Goal: Task Accomplishment & Management: Manage account settings

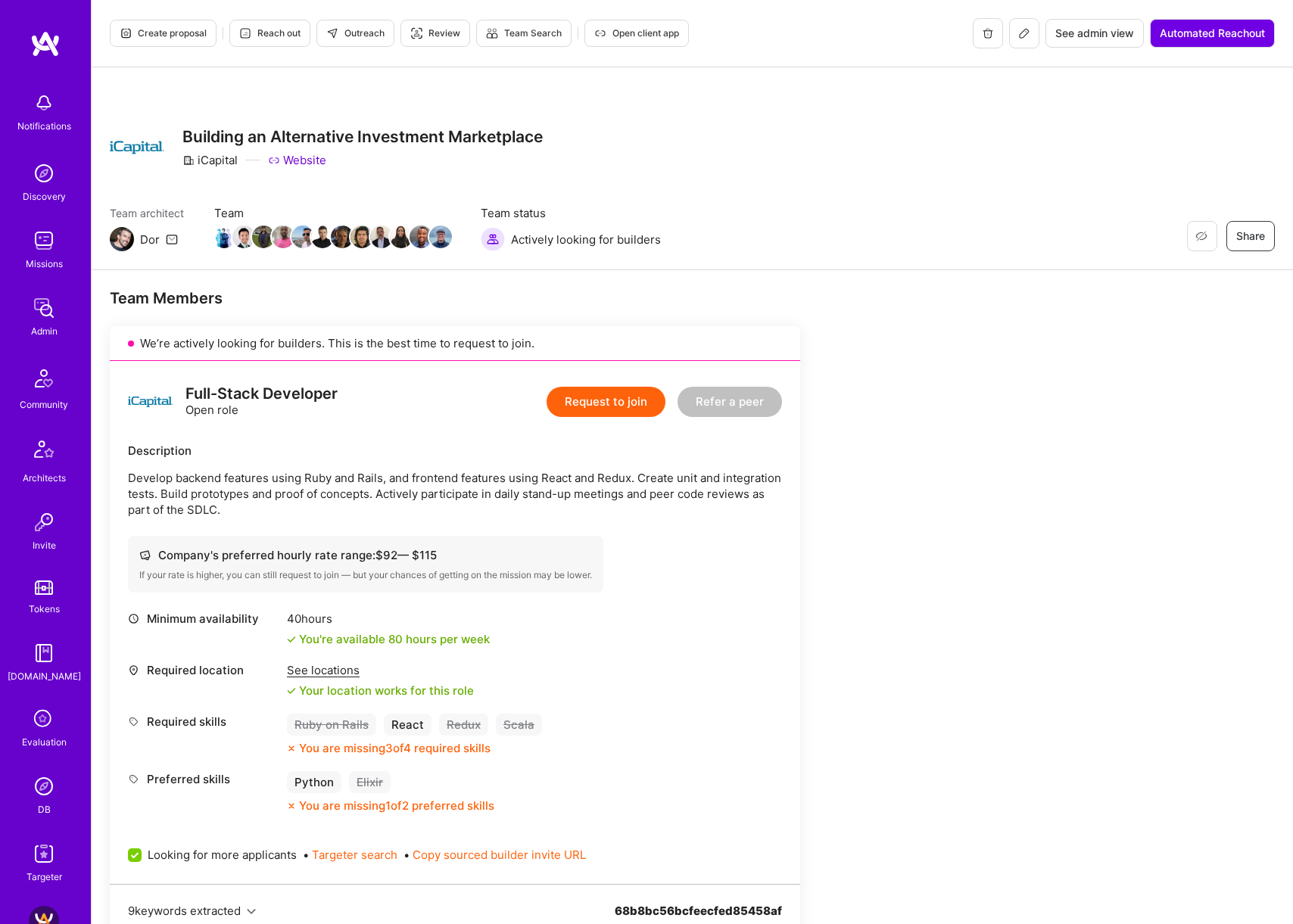
scroll to position [916, 0]
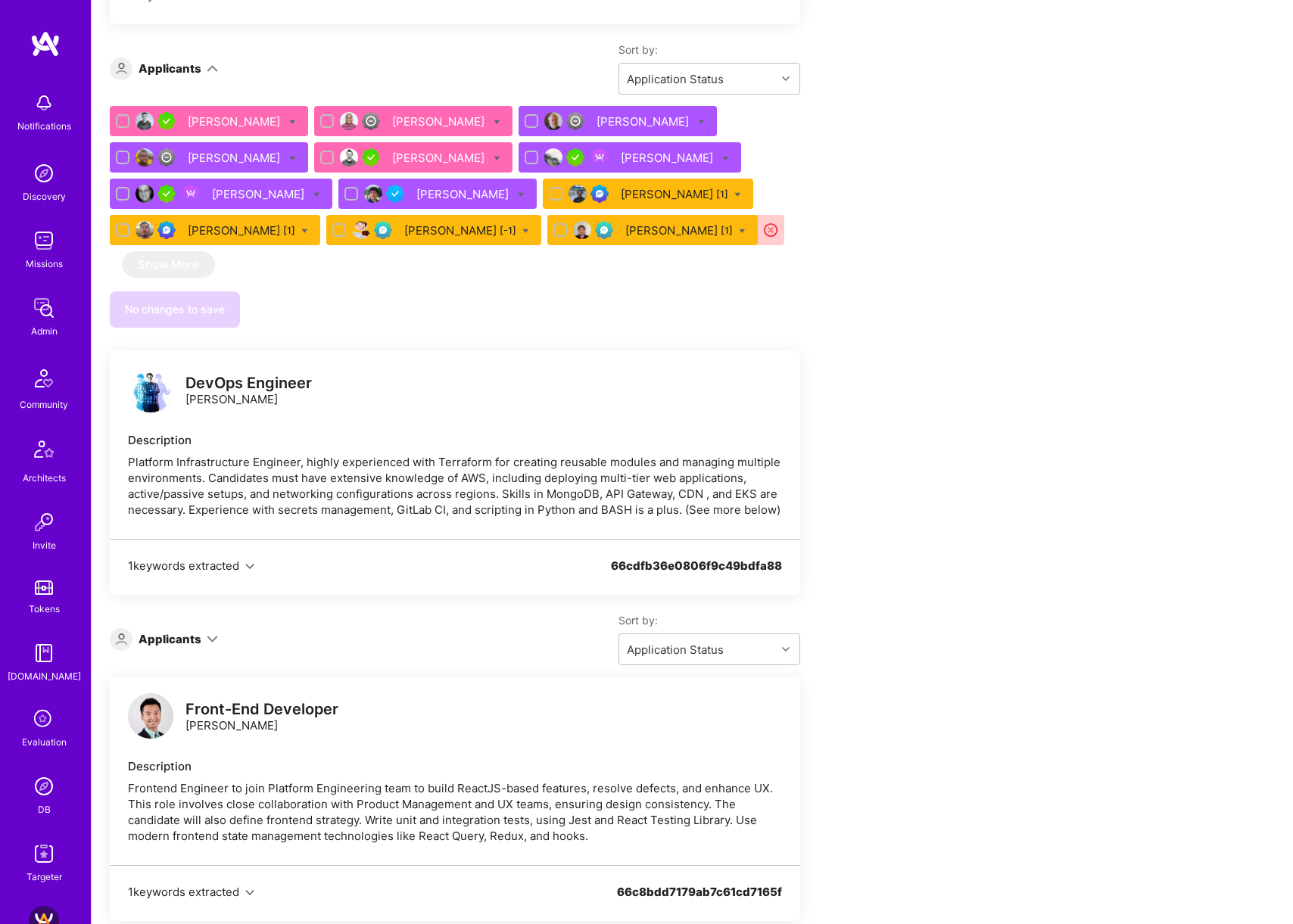
click at [49, 256] on div "Missions" at bounding box center [44, 263] width 37 height 16
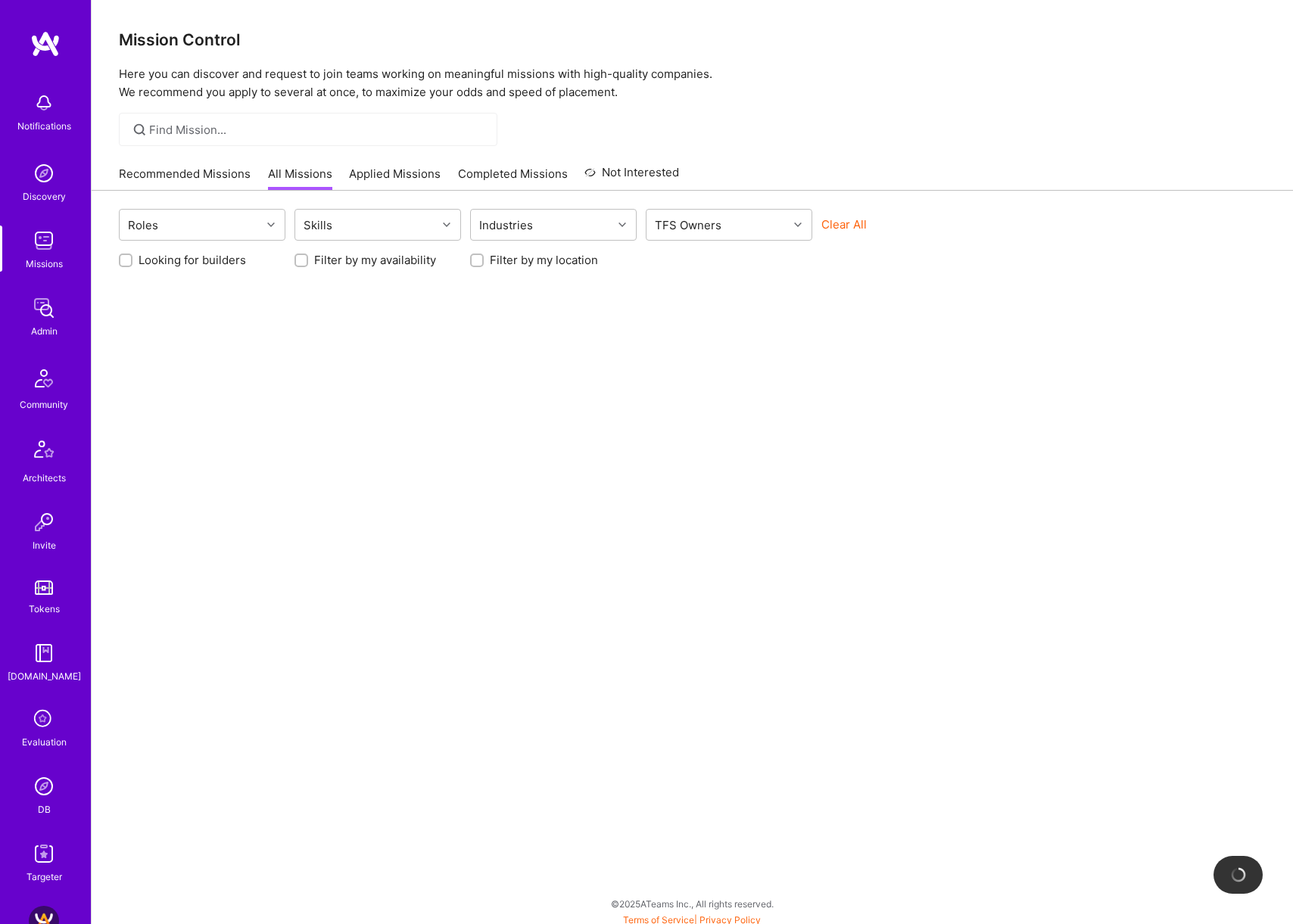
click at [835, 222] on button "Clear All" at bounding box center [843, 224] width 45 height 16
click at [746, 223] on div "TFS Owners" at bounding box center [717, 224] width 142 height 30
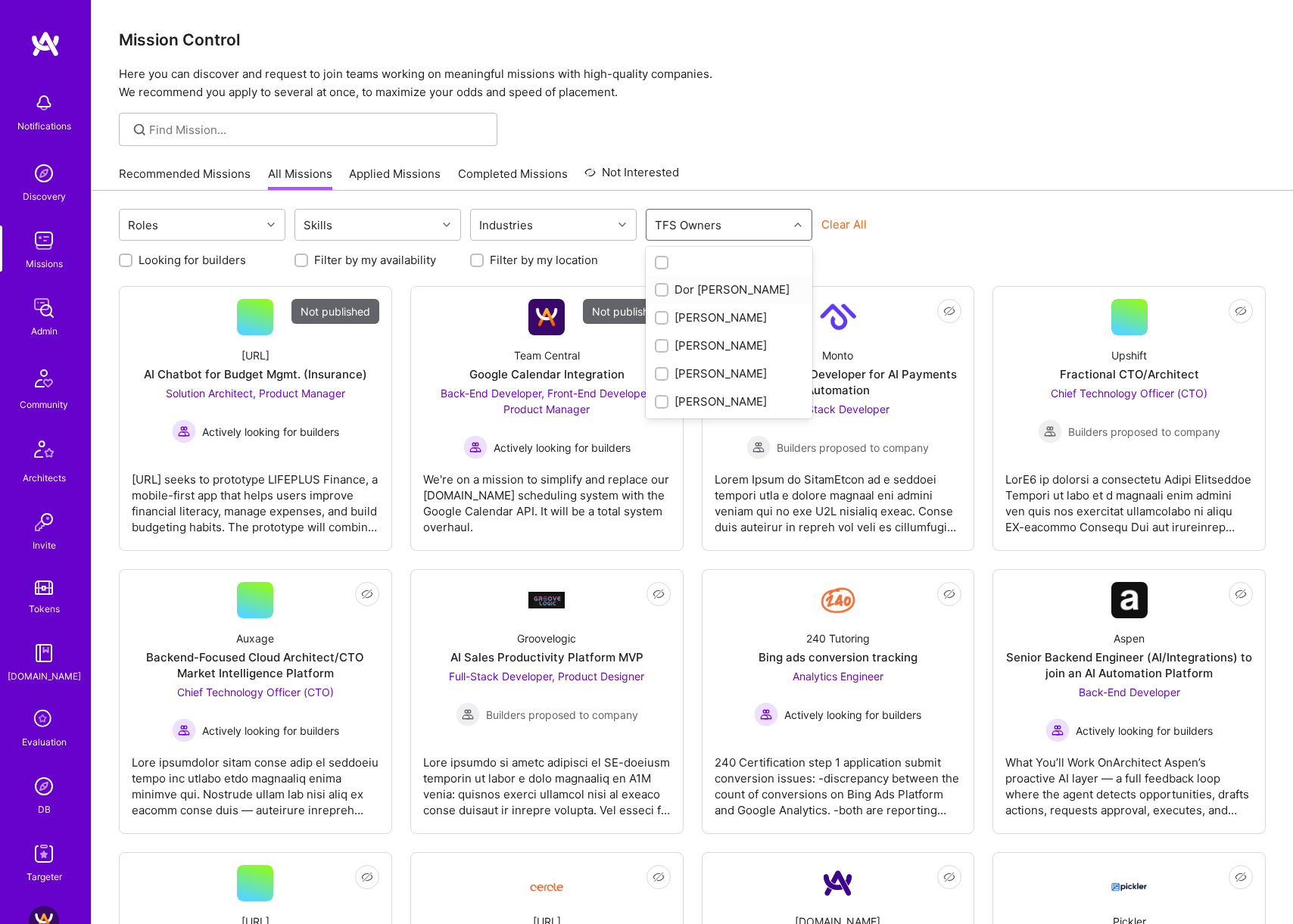
click at [725, 292] on div "Dor Groner" at bounding box center [728, 289] width 148 height 16
checkbox input "true"
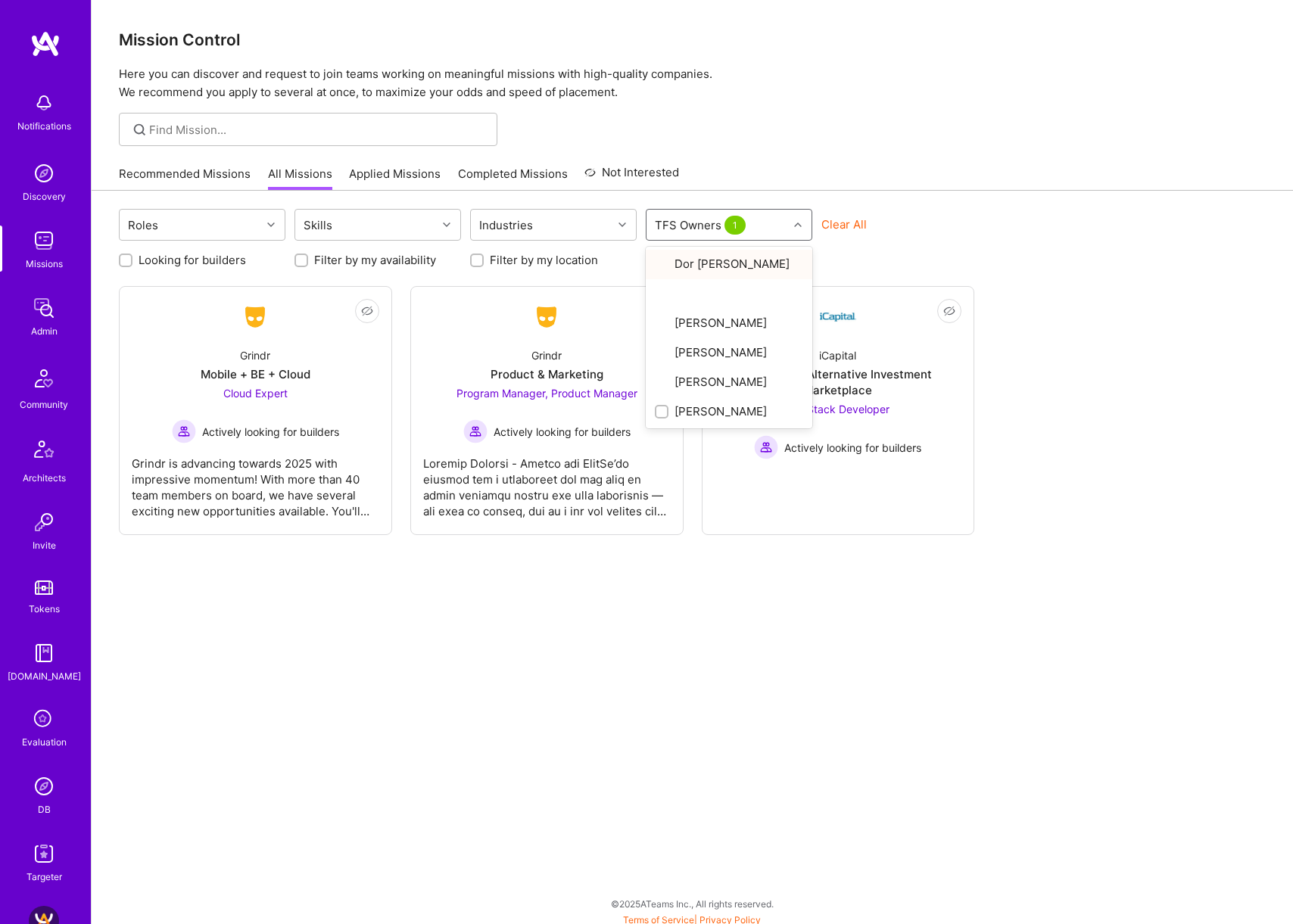
drag, startPoint x: 1007, startPoint y: 202, endPoint x: 980, endPoint y: 208, distance: 27.7
click at [1007, 202] on div "Roles Skills Industries option Dor Groner, selected. option Dor Groner focused,…" at bounding box center [692, 560] width 1201 height 740
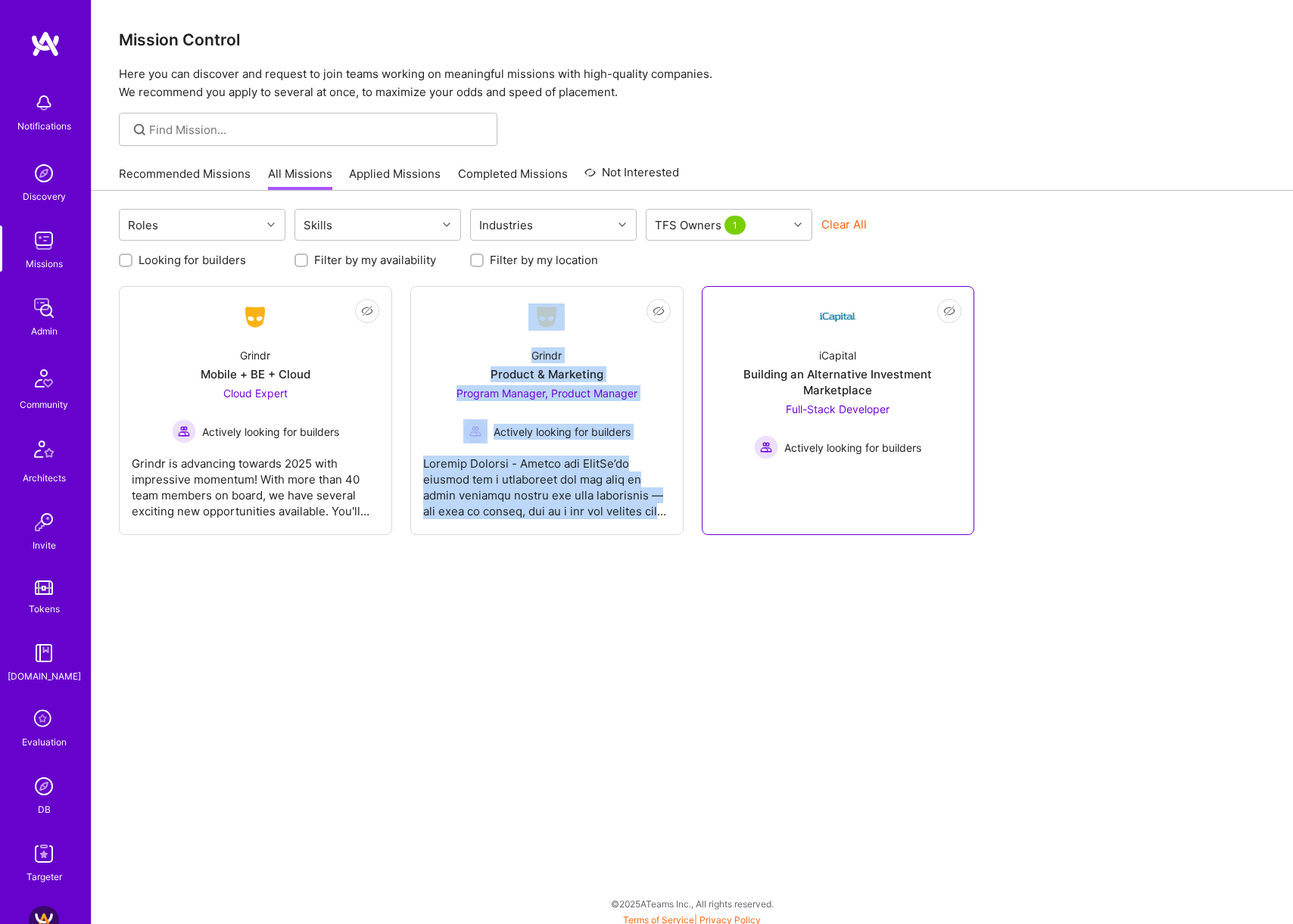
click at [822, 364] on div "iCapital Building an Alternative Investment Marketplace Full-Stack Developer Ac…" at bounding box center [838, 397] width 248 height 124
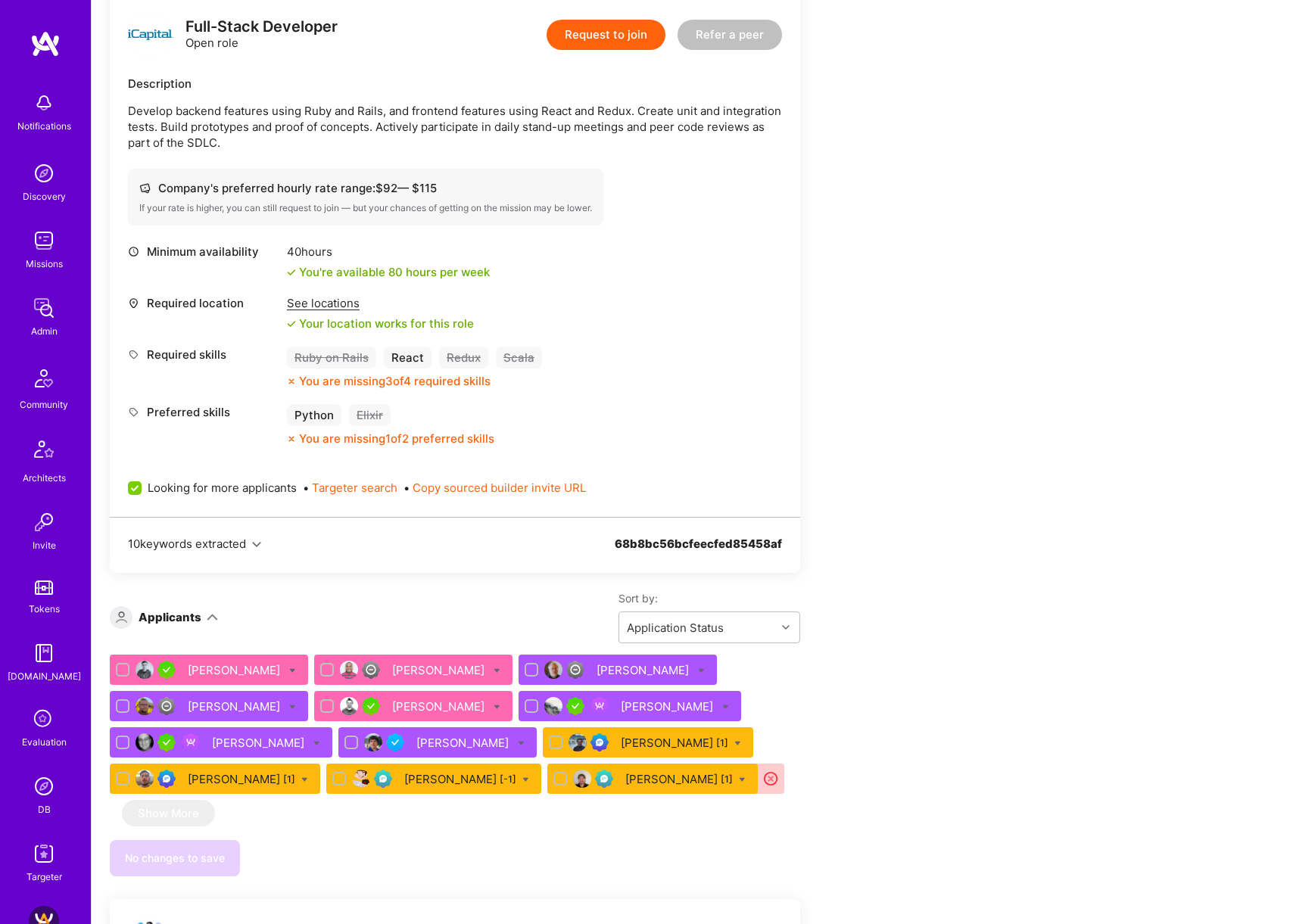
scroll to position [577, 0]
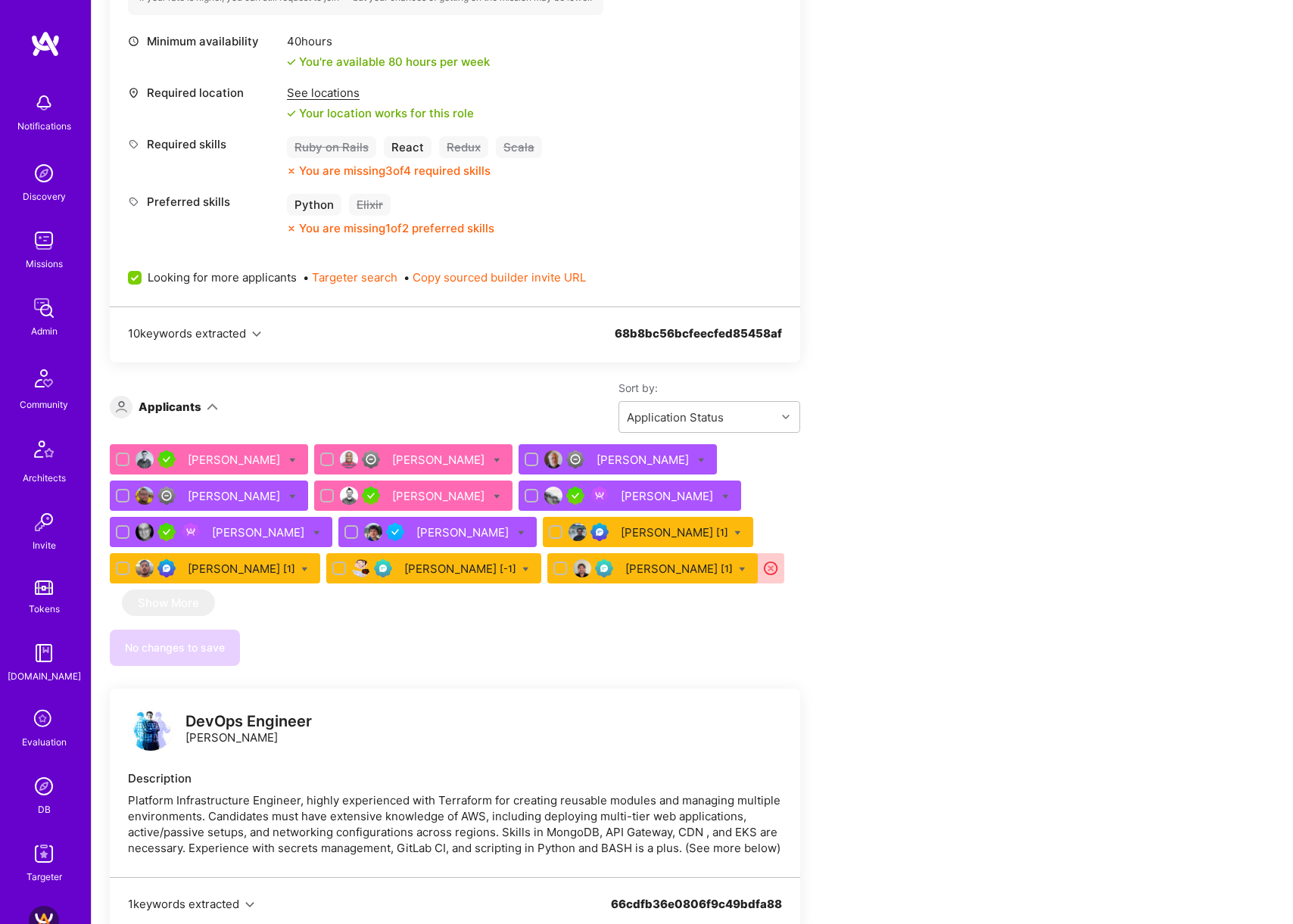
click at [232, 573] on div "Samuel Wlodawski [1]" at bounding box center [241, 569] width 107 height 16
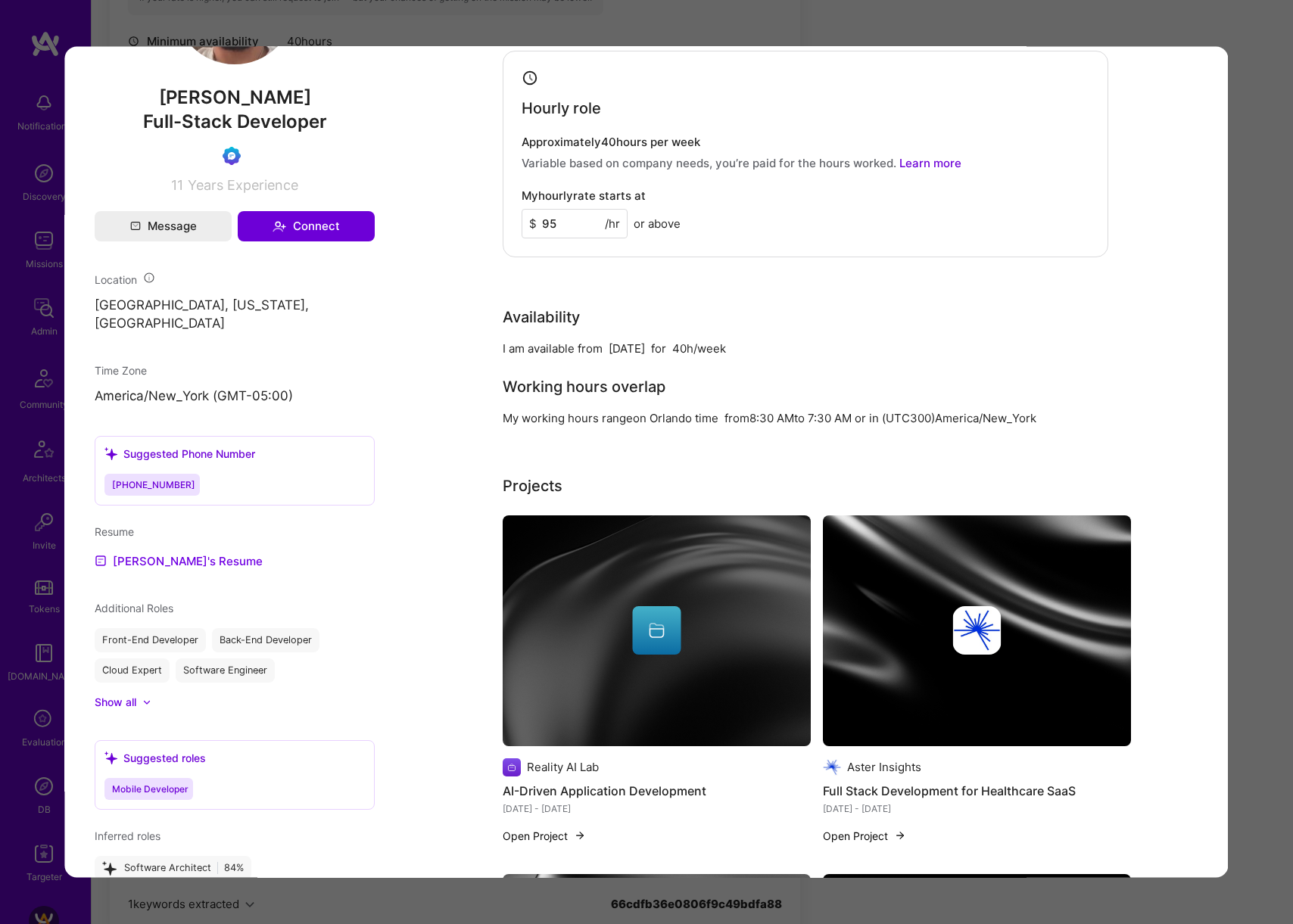
scroll to position [1132, 0]
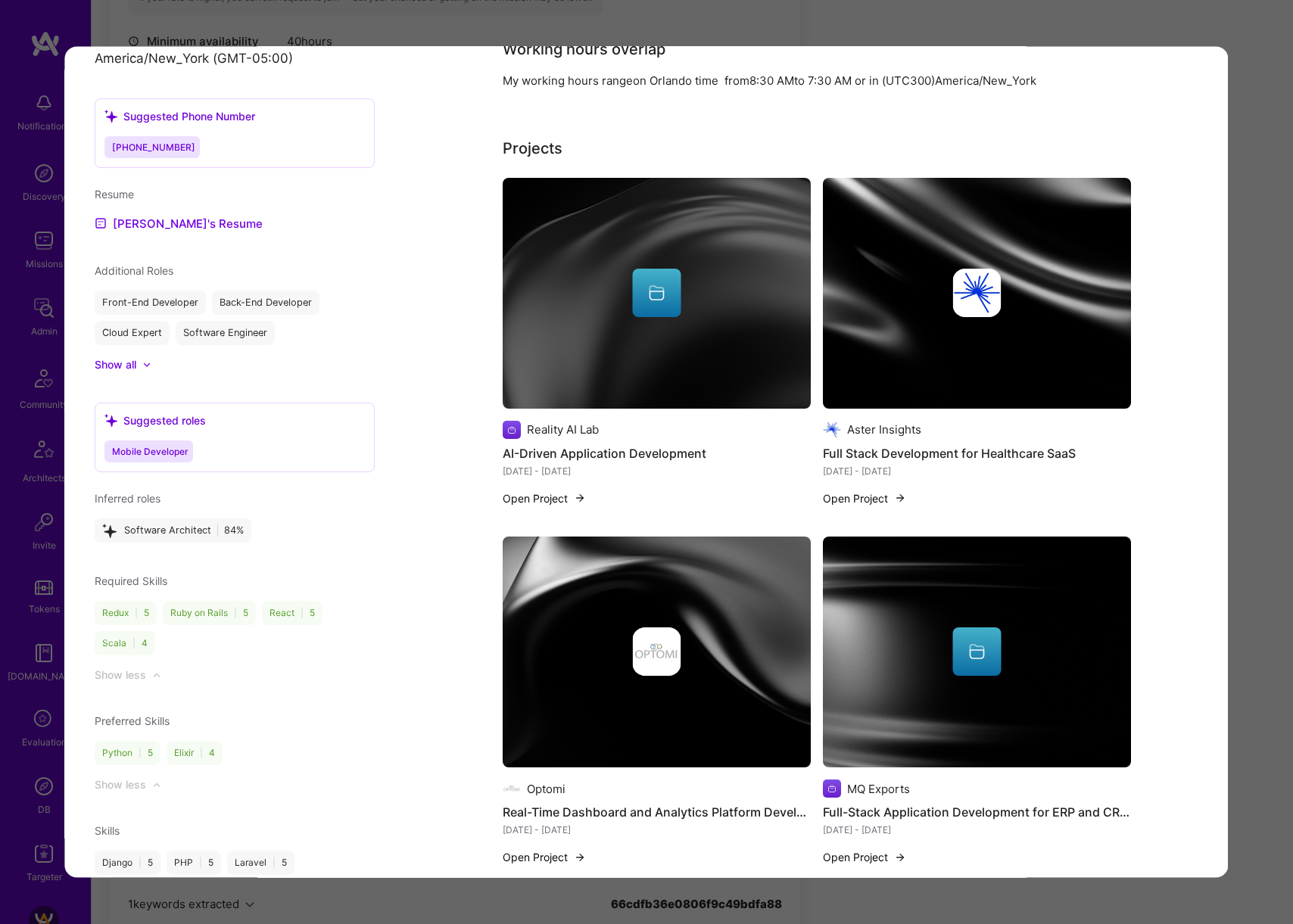
click at [1262, 458] on div "Application 10 of 12 Admin data Details User ID: 68d952acb82f9b445c9d11ef Admin…" at bounding box center [646, 462] width 1293 height 924
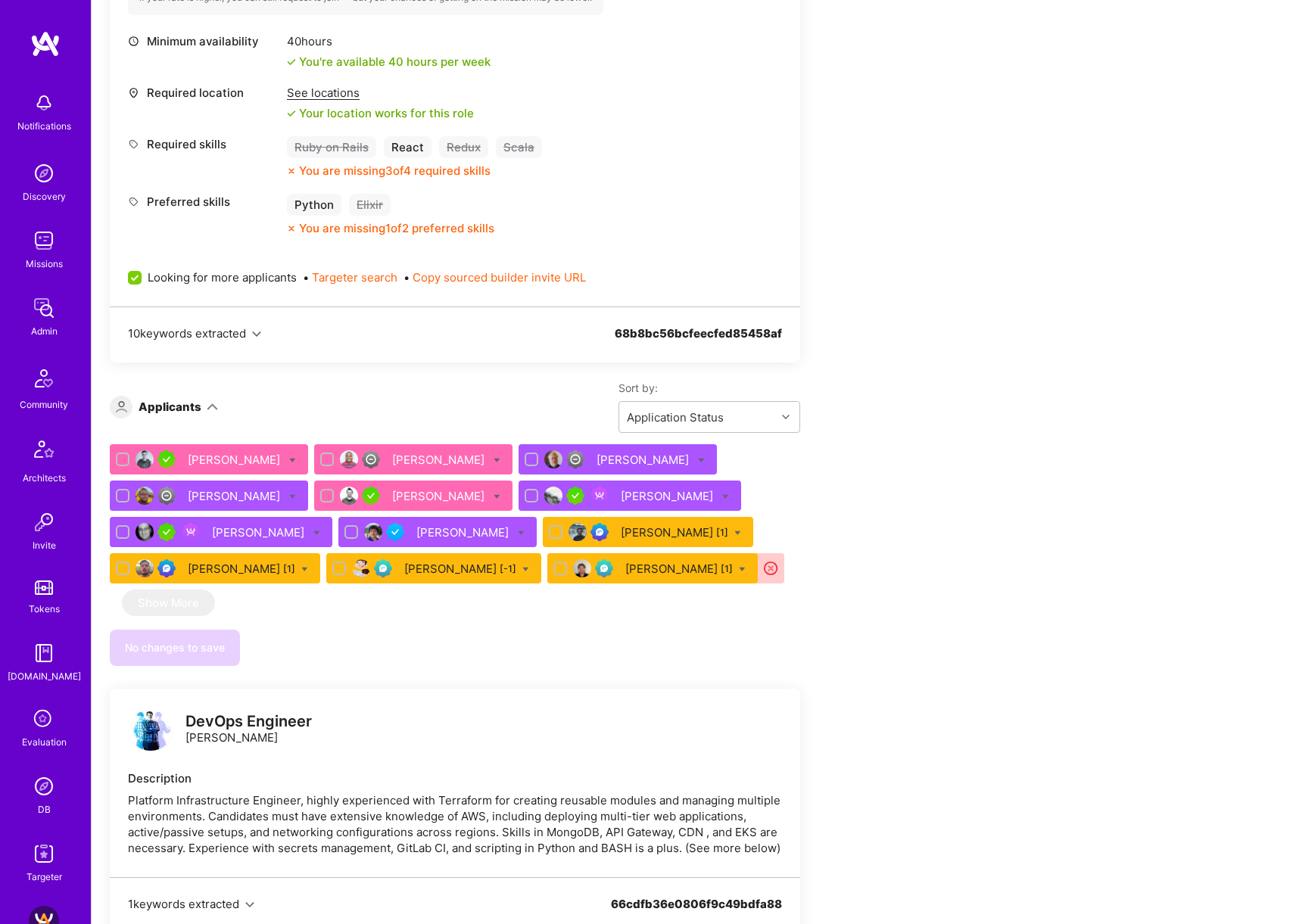
click at [277, 565] on div "Samuel Wlodawski [1]" at bounding box center [241, 569] width 107 height 16
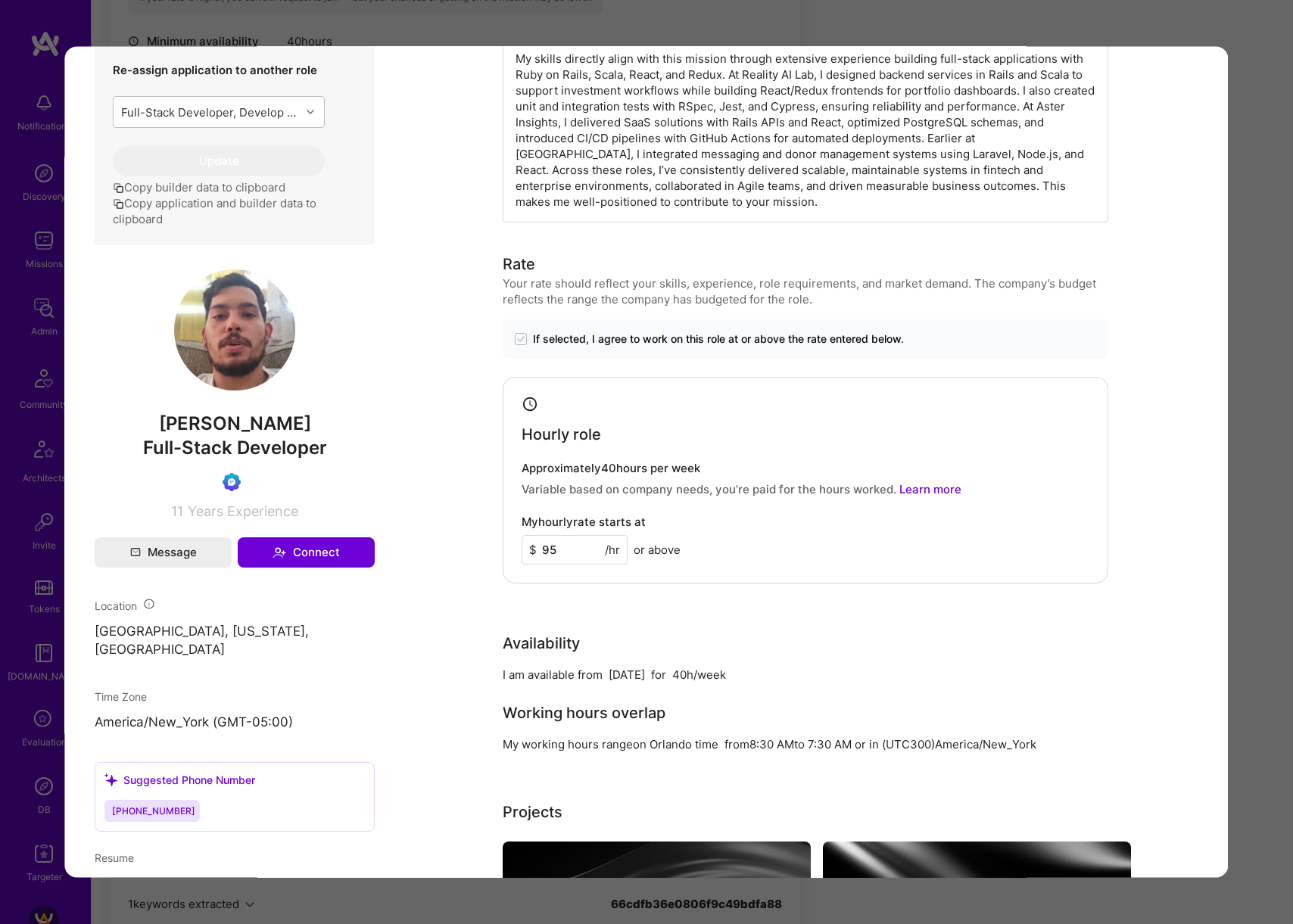
scroll to position [459, 0]
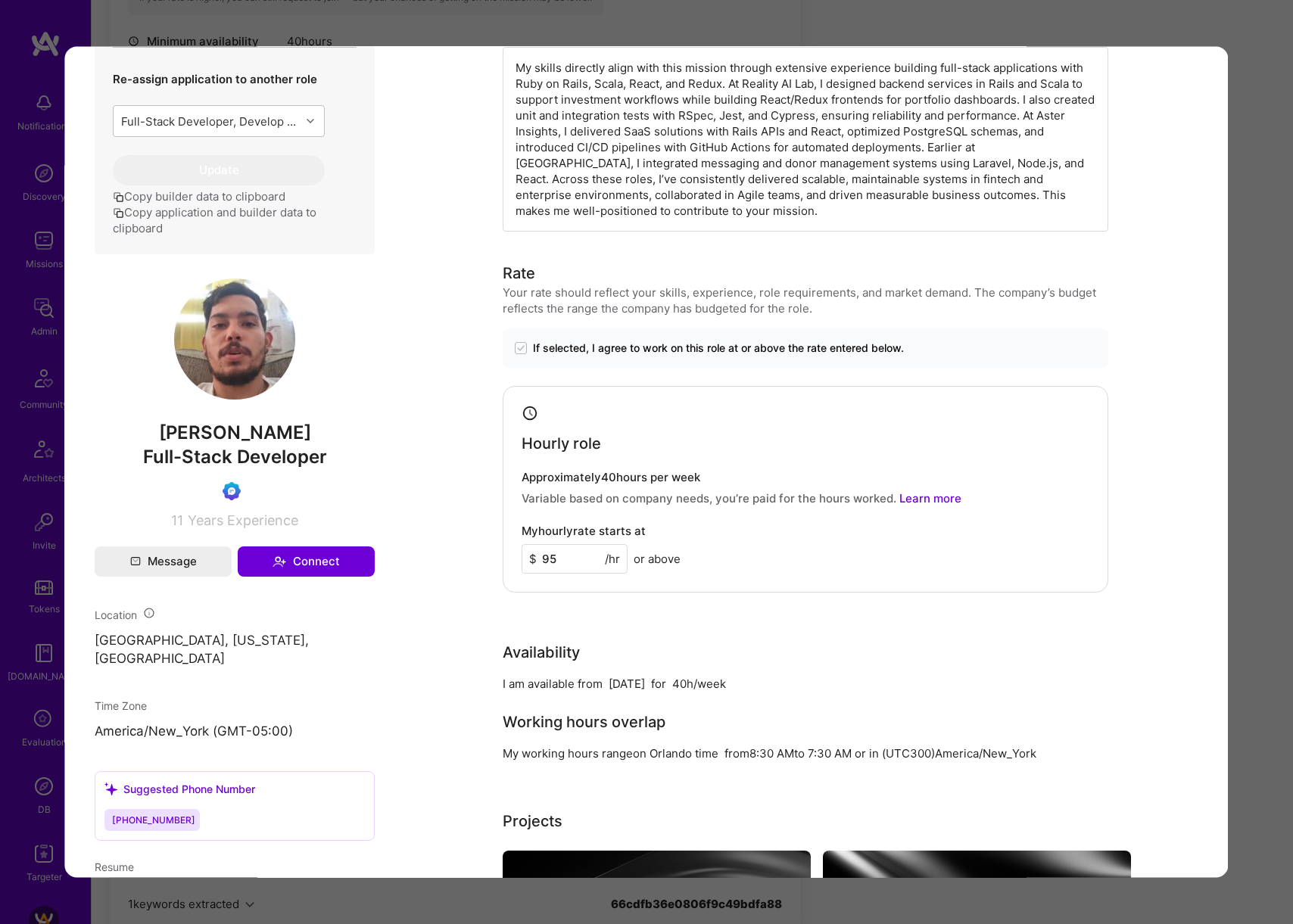
click at [275, 444] on span "Samuel Wlodawski" at bounding box center [234, 432] width 281 height 22
copy span "Samuel Wlodawski"
click at [855, 31] on div "Application 10 of 12 Admin data Details User ID: 68d952acb82f9b445c9d11ef Admin…" at bounding box center [646, 462] width 1293 height 924
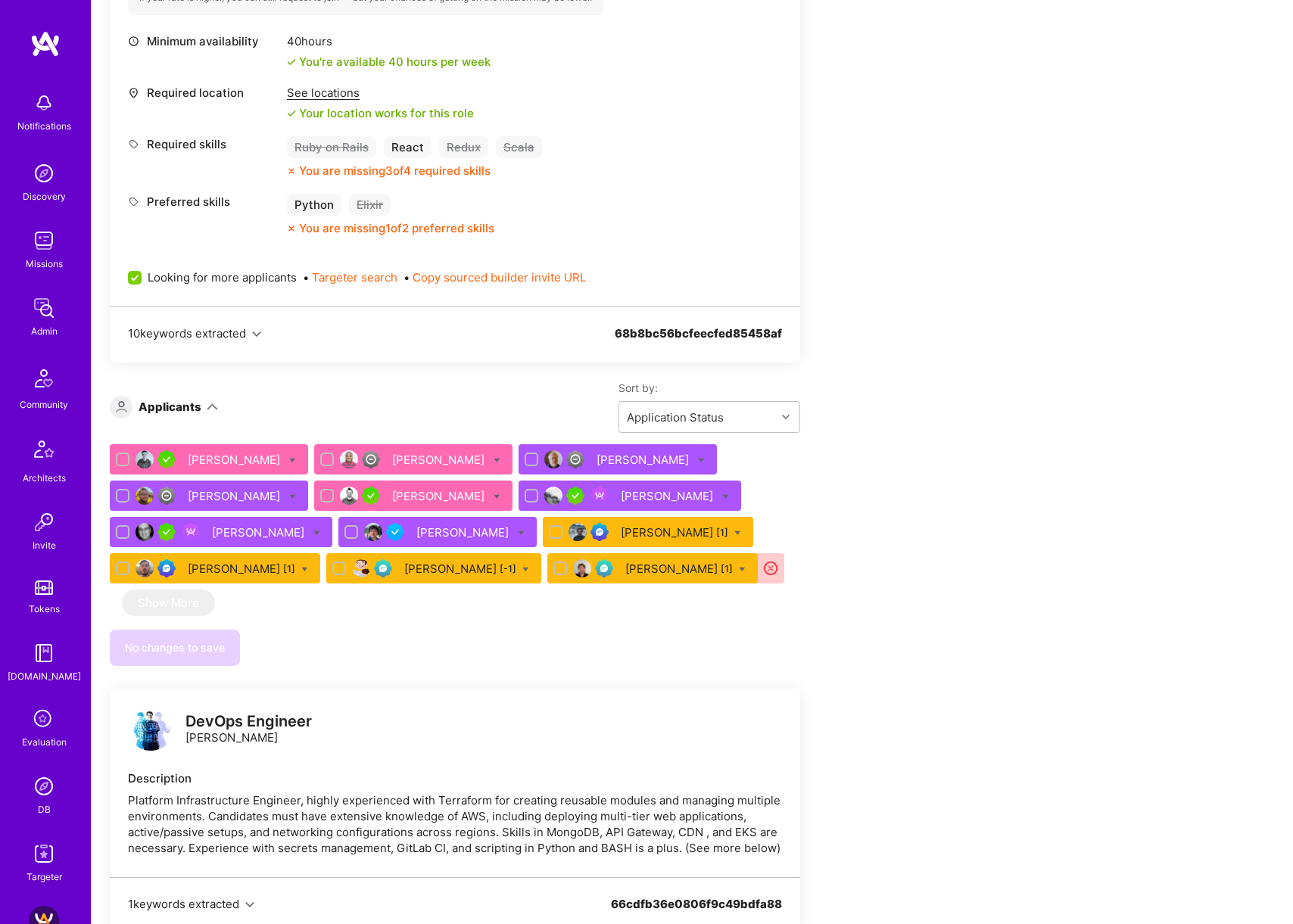
click at [637, 535] on div "Mehrdad Youssefi [1]" at bounding box center [674, 533] width 107 height 16
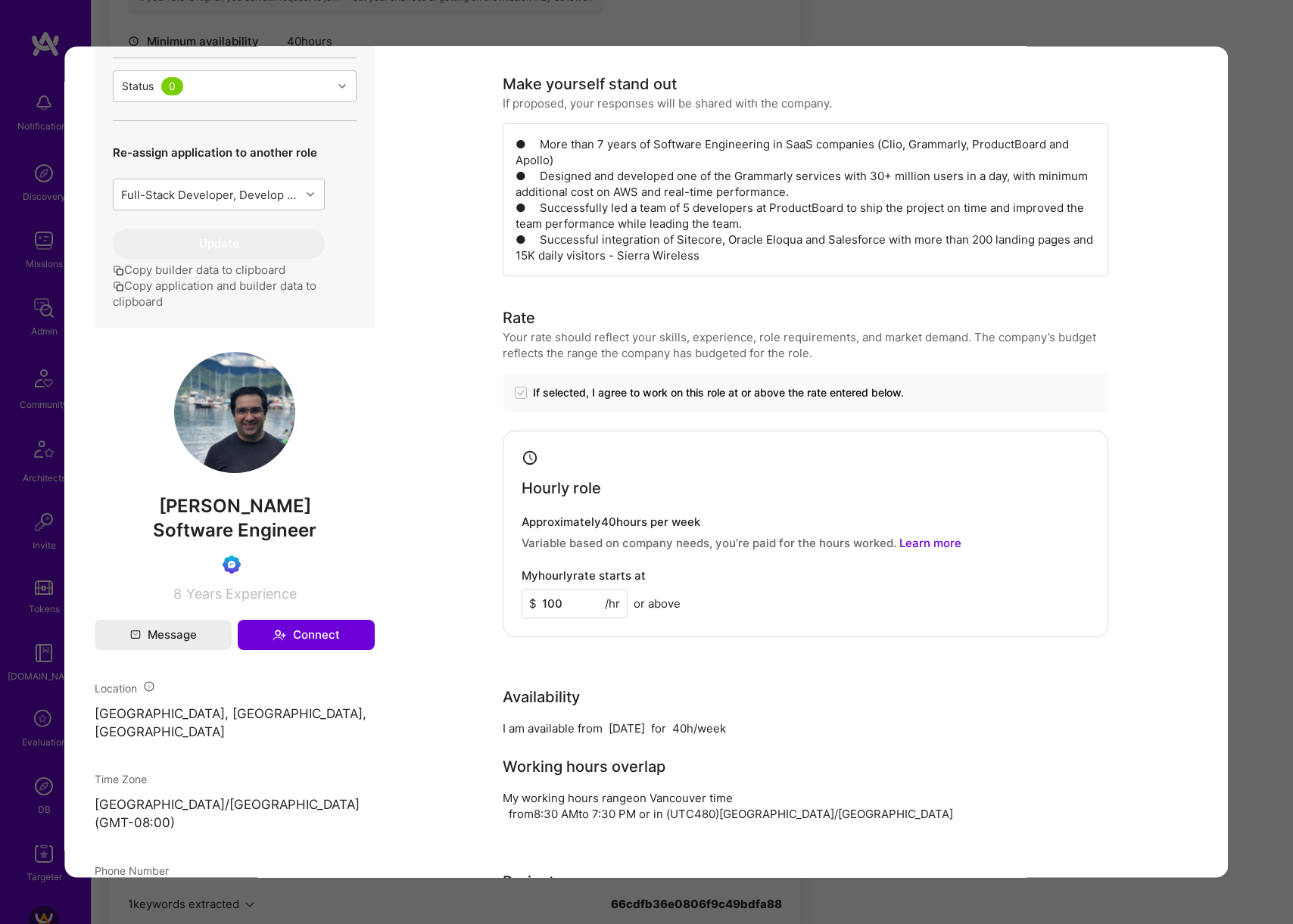
scroll to position [766, 0]
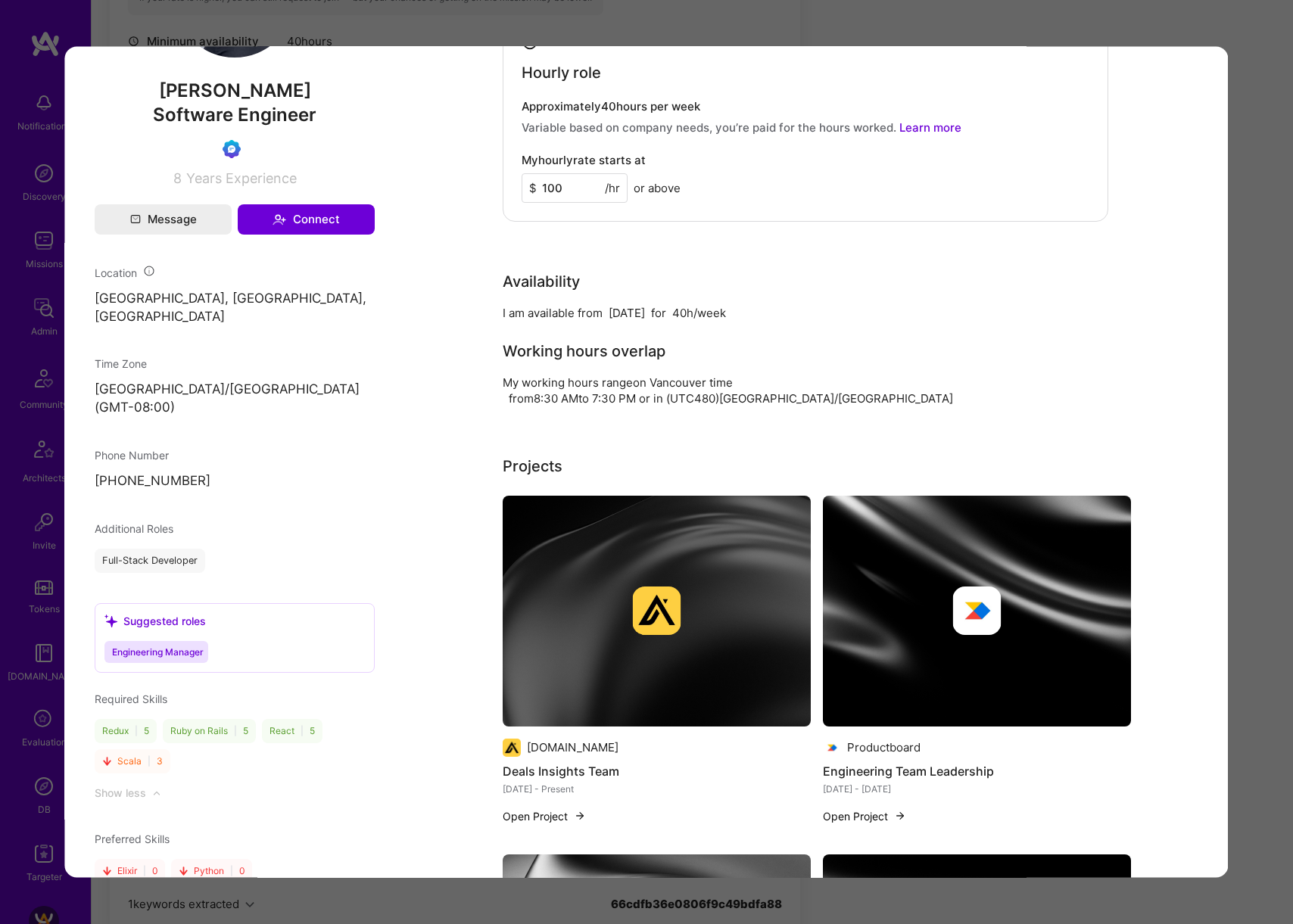
click at [1059, 26] on div "Application 9 of 12 Admin data Details User ID: 68d4fe5f002105f07becbc76 Admin:…" at bounding box center [646, 462] width 1293 height 924
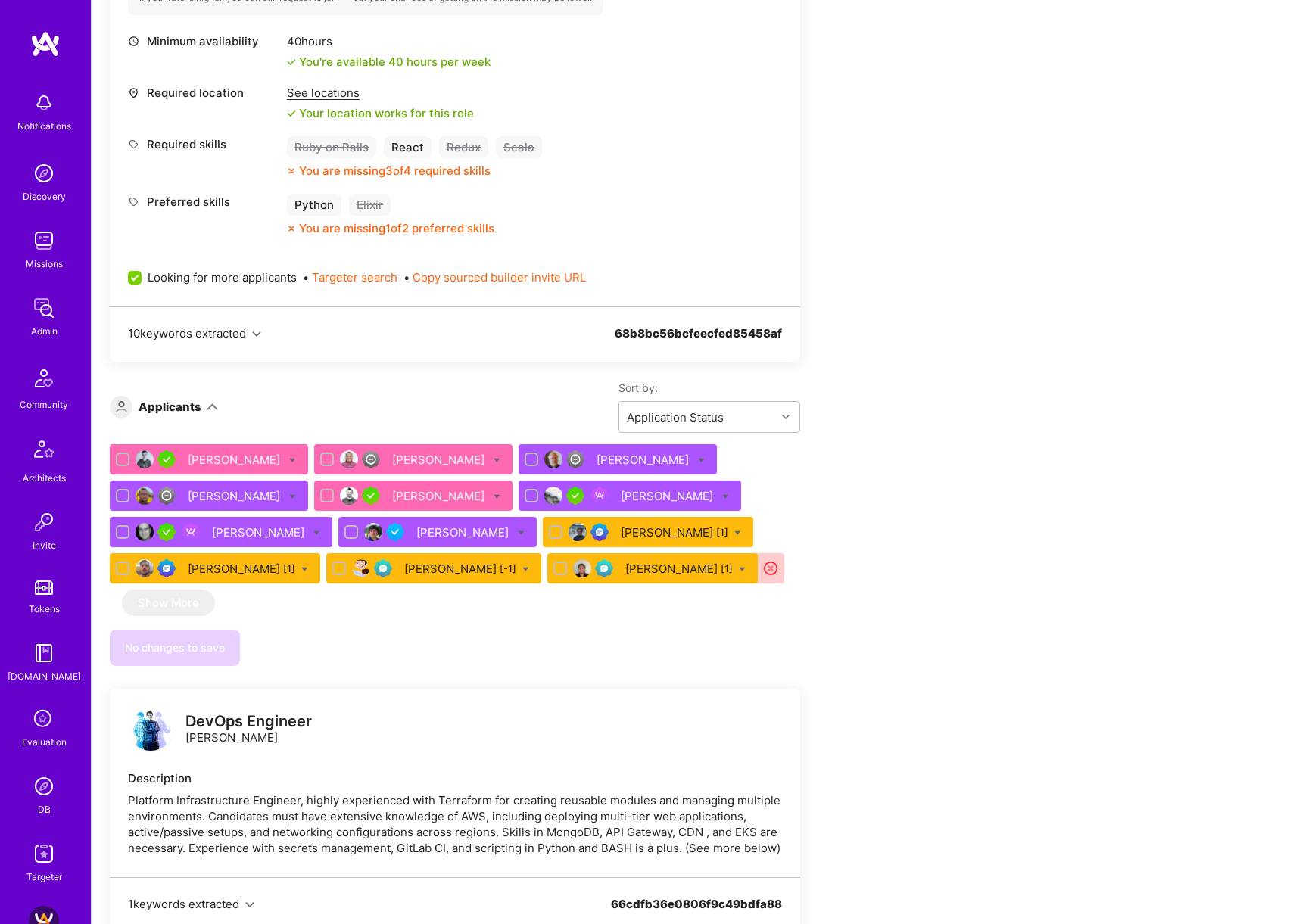
click at [231, 568] on div "Samuel Wlodawski [1]" at bounding box center [241, 569] width 107 height 16
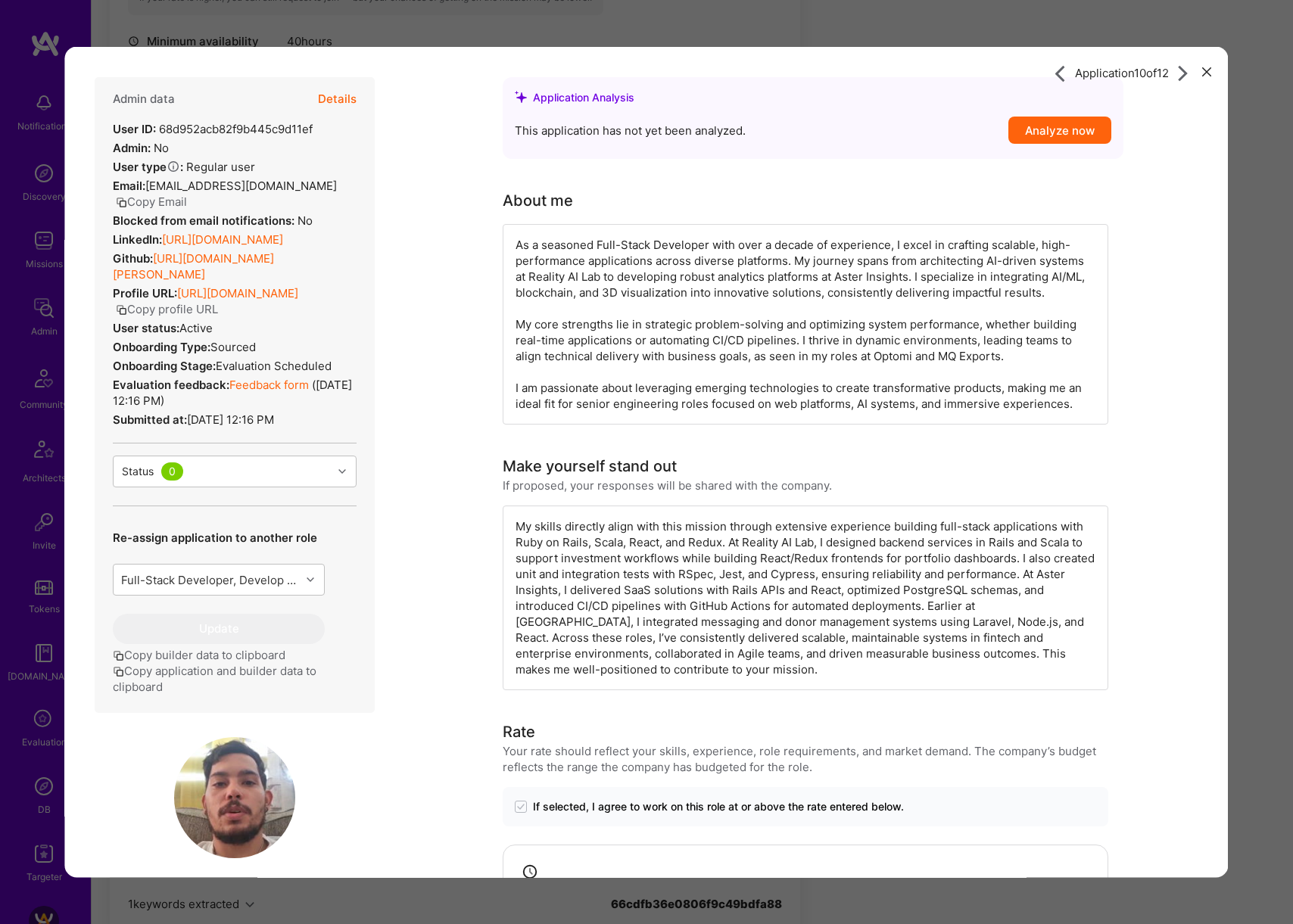
scroll to position [275, 0]
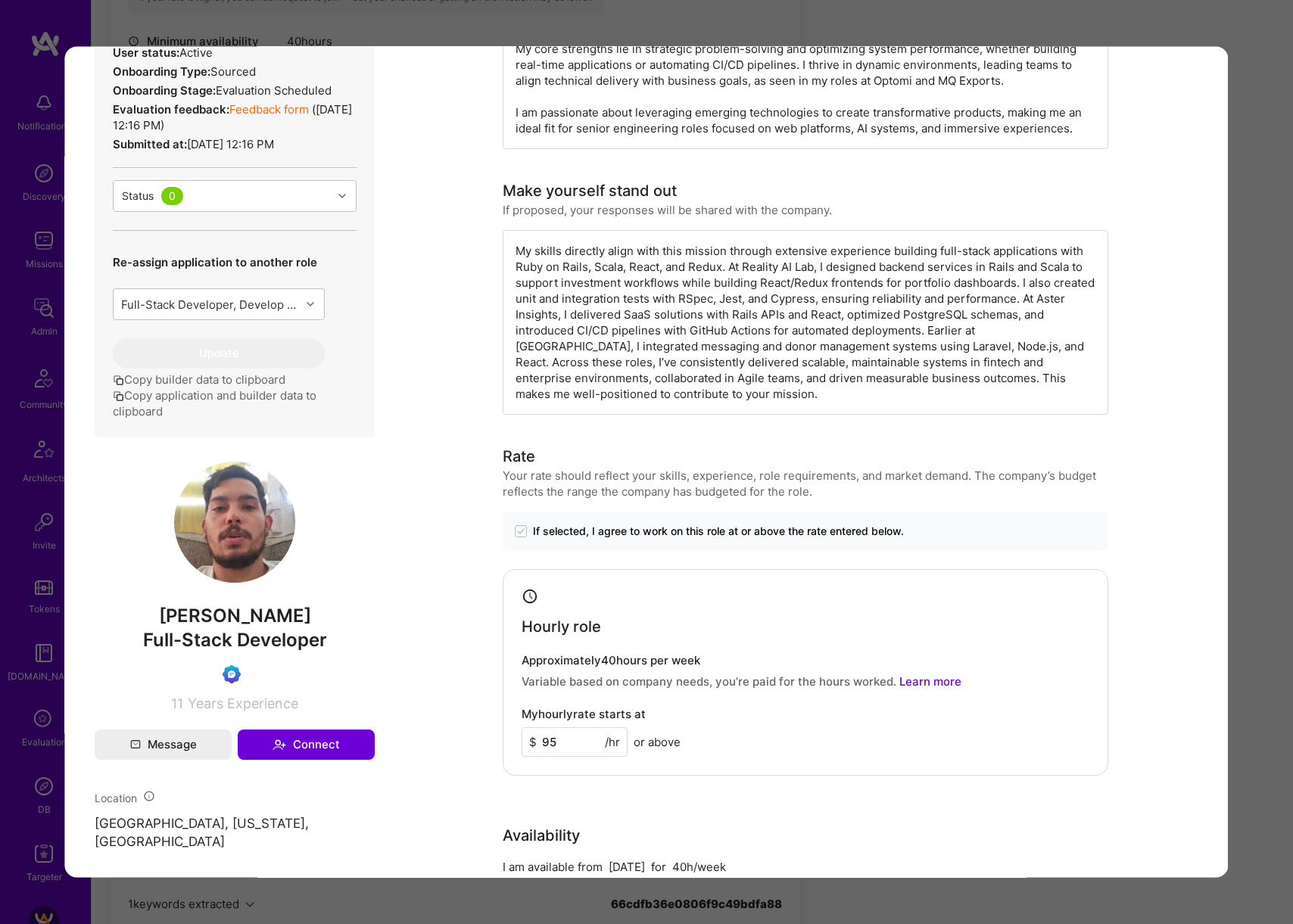
click at [1161, 18] on div "Application 10 of 12 Admin data Details User ID: 68d952acb82f9b445c9d11ef Admin…" at bounding box center [646, 462] width 1293 height 924
click at [867, 22] on div "Application 10 of 12 Admin data Details User ID: 68d952acb82f9b445c9d11ef Admin…" at bounding box center [646, 462] width 1293 height 924
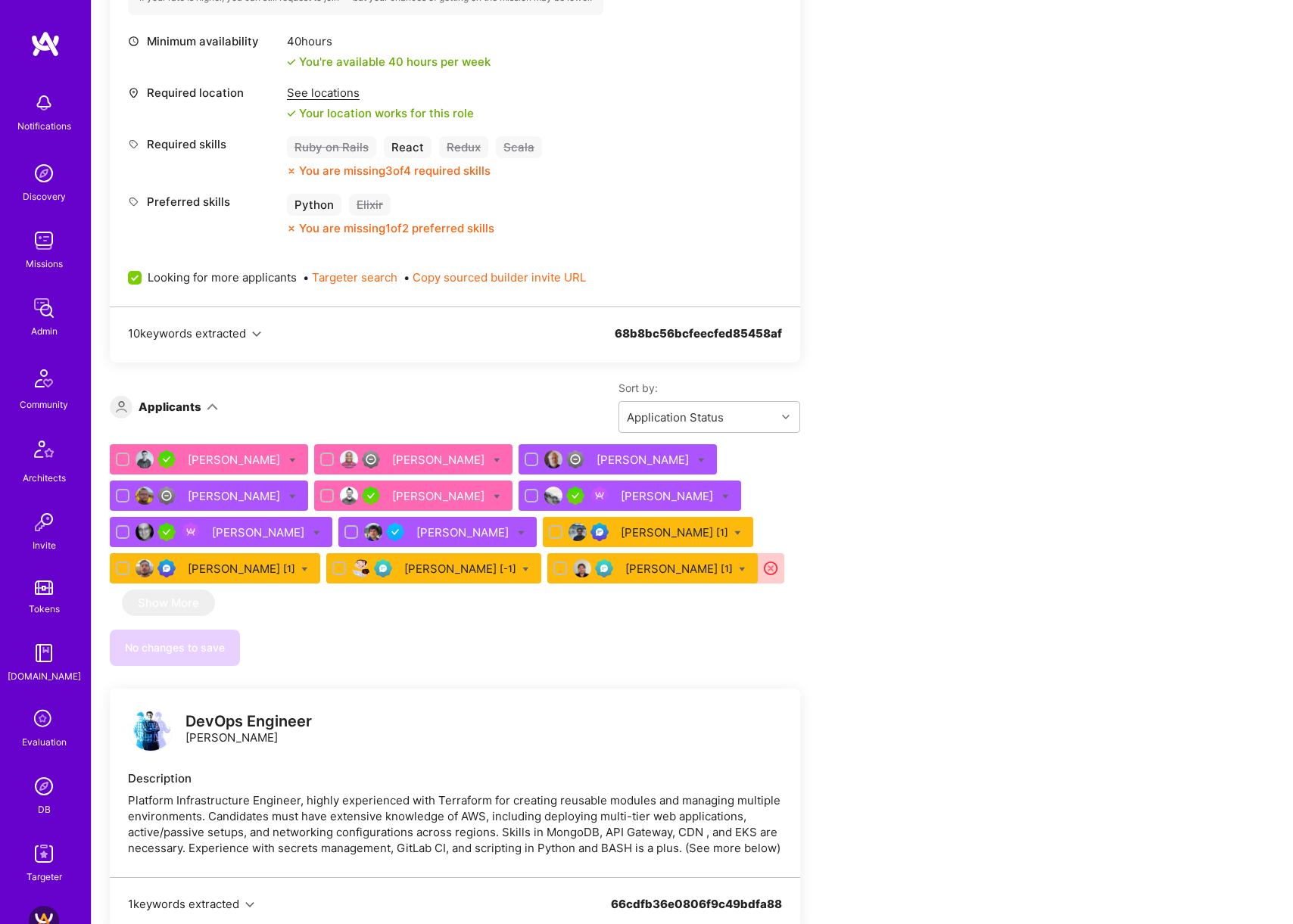
scroll to position [578, 0]
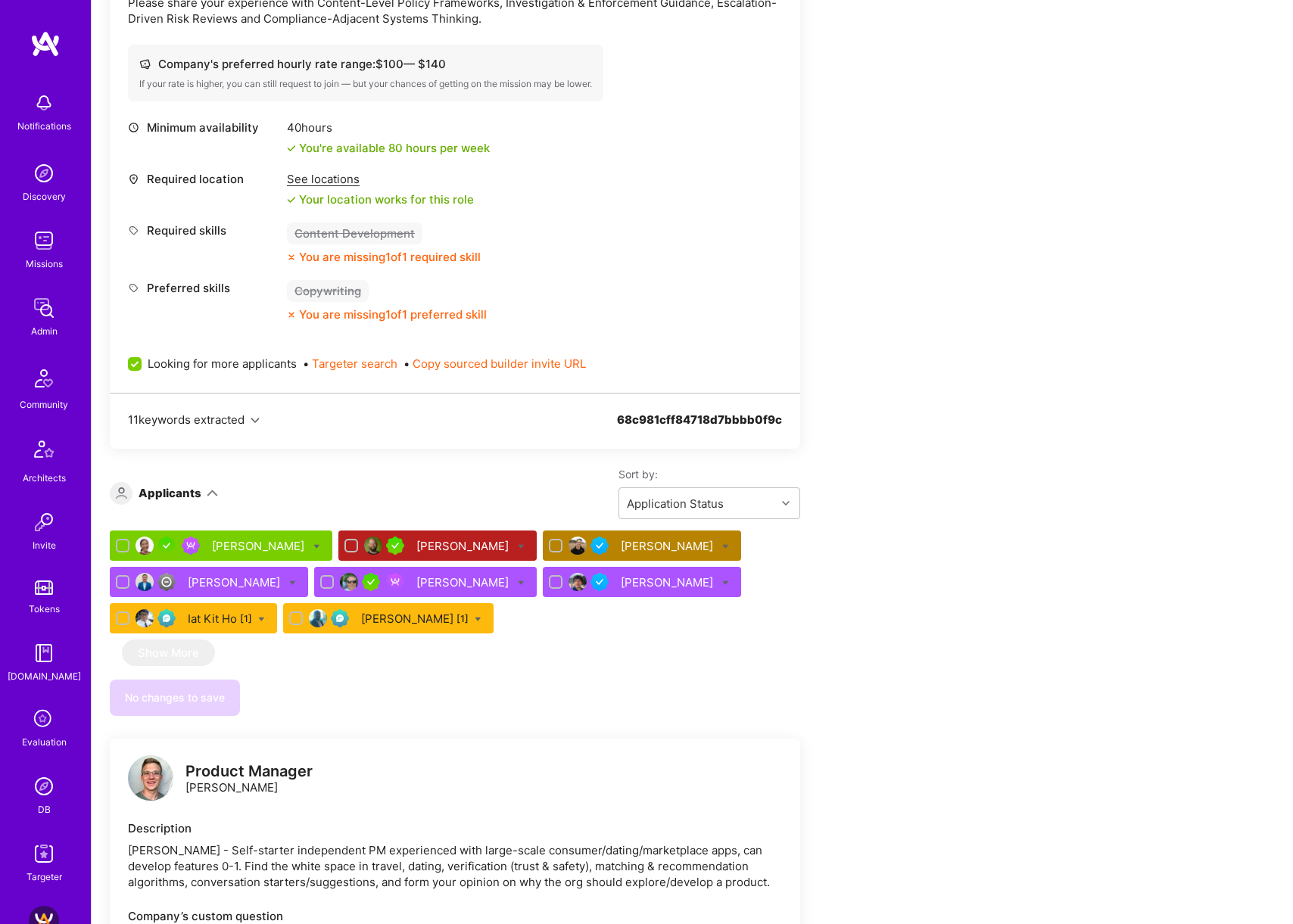
scroll to position [1698, 0]
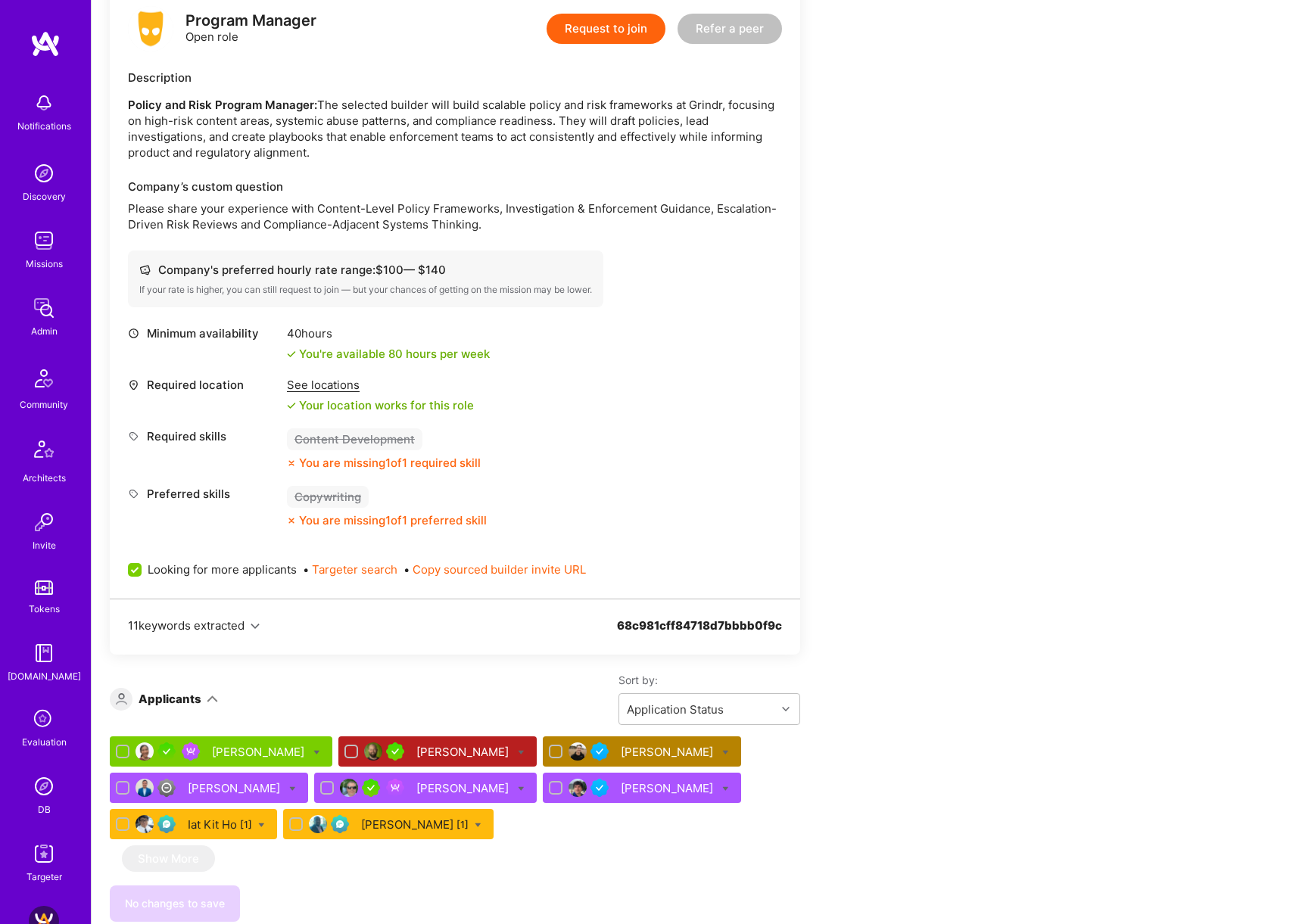
scroll to position [1494, 0]
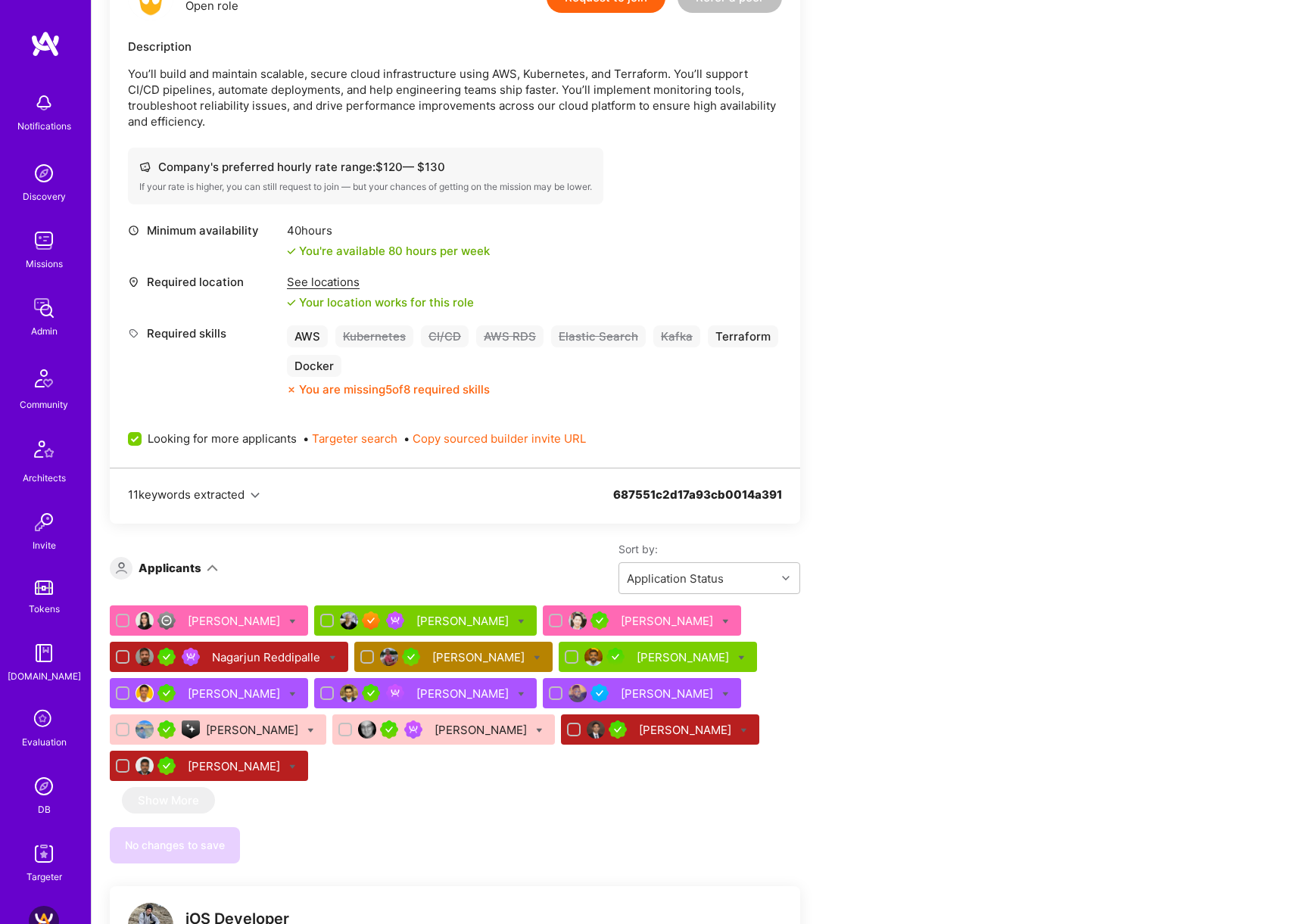
scroll to position [726, 0]
